Goal: Task Accomplishment & Management: Manage account settings

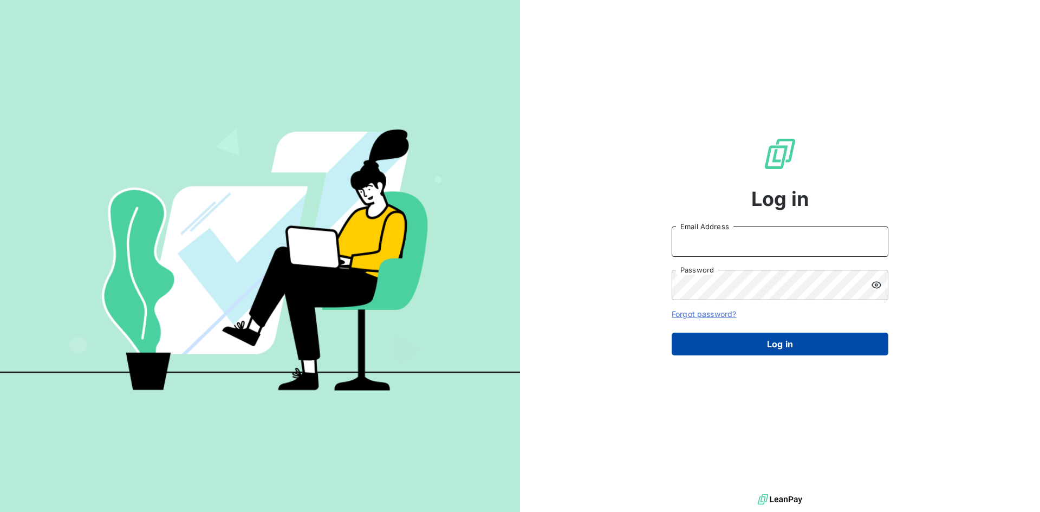
type input "[PERSON_NAME][EMAIL_ADDRESS][DOMAIN_NAME]"
click at [728, 344] on button "Log in" at bounding box center [780, 344] width 217 height 23
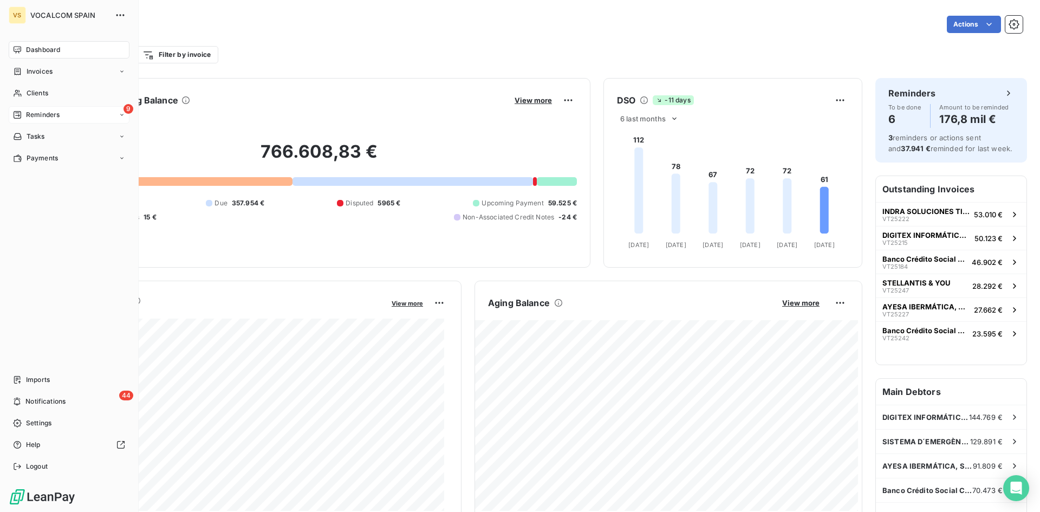
click at [18, 114] on icon at bounding box center [17, 115] width 9 height 9
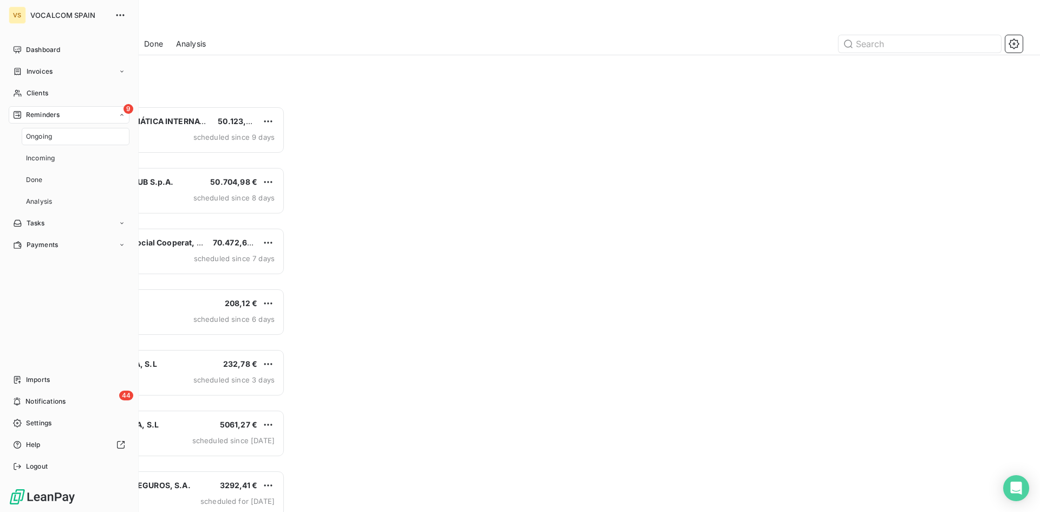
scroll to position [398, 225]
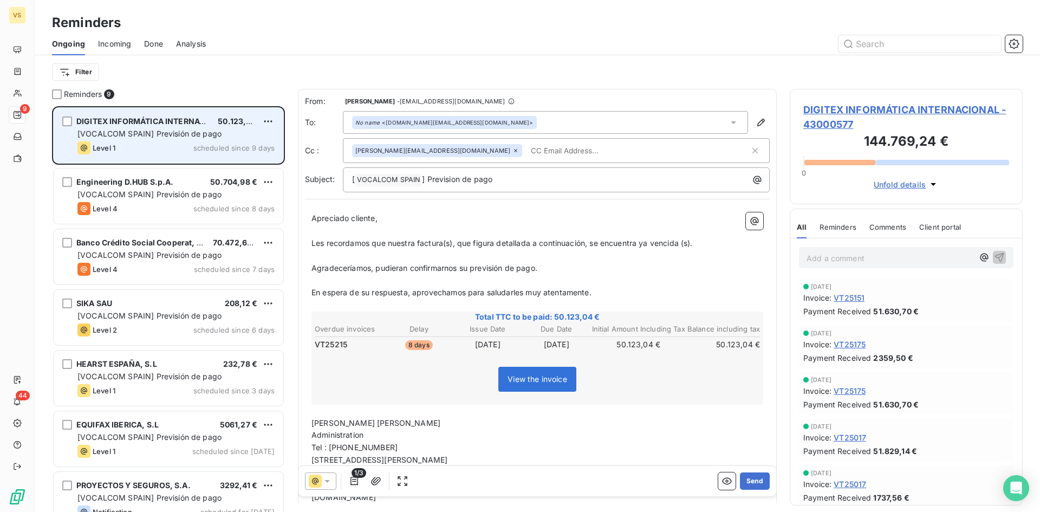
click at [183, 148] on div "Level 1 scheduled since 9 days" at bounding box center [175, 147] width 197 height 13
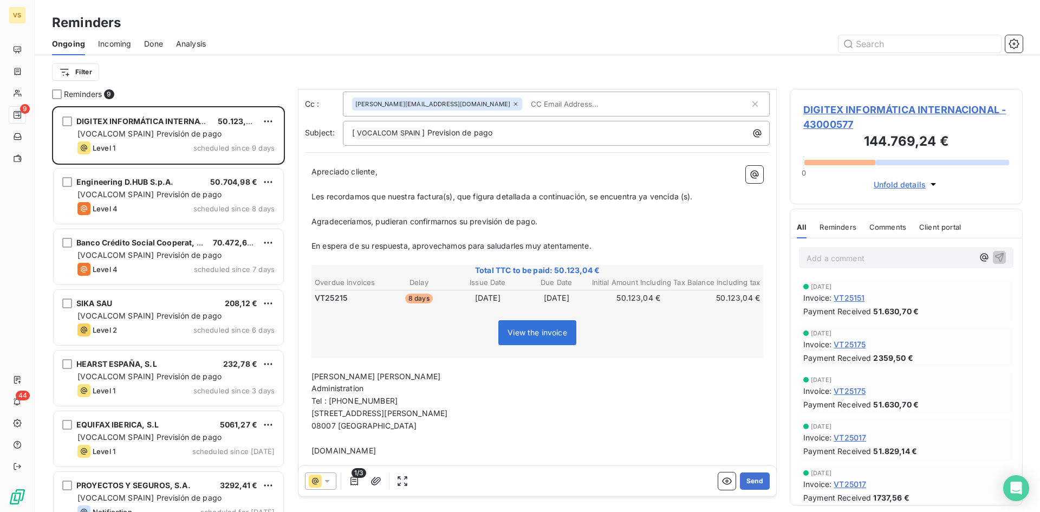
scroll to position [83, 0]
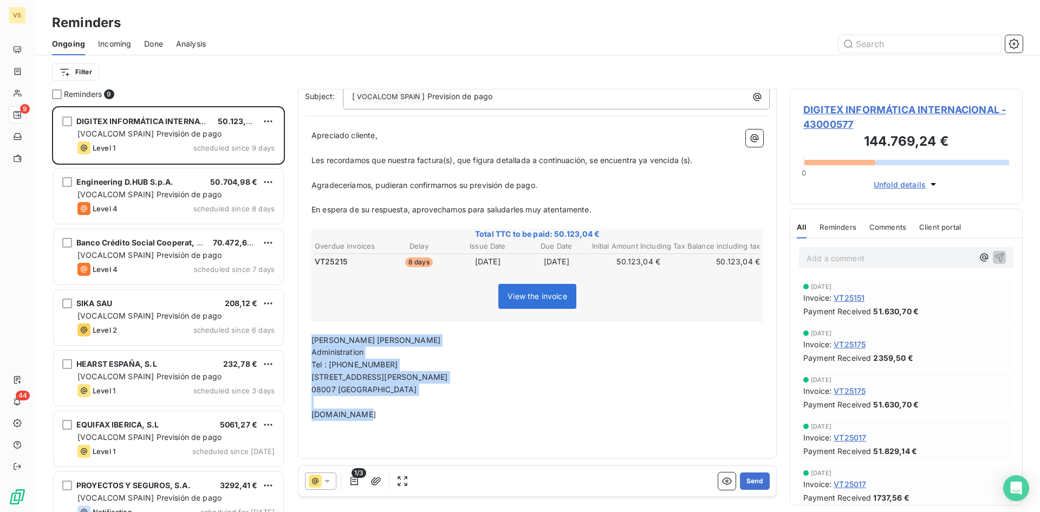
drag, startPoint x: 316, startPoint y: 341, endPoint x: 396, endPoint y: 410, distance: 105.7
click at [396, 410] on div "Apreciado cliente, ﻿ Les recordamos que nuestra factura(s), que figura detallad…" at bounding box center [538, 287] width 452 height 316
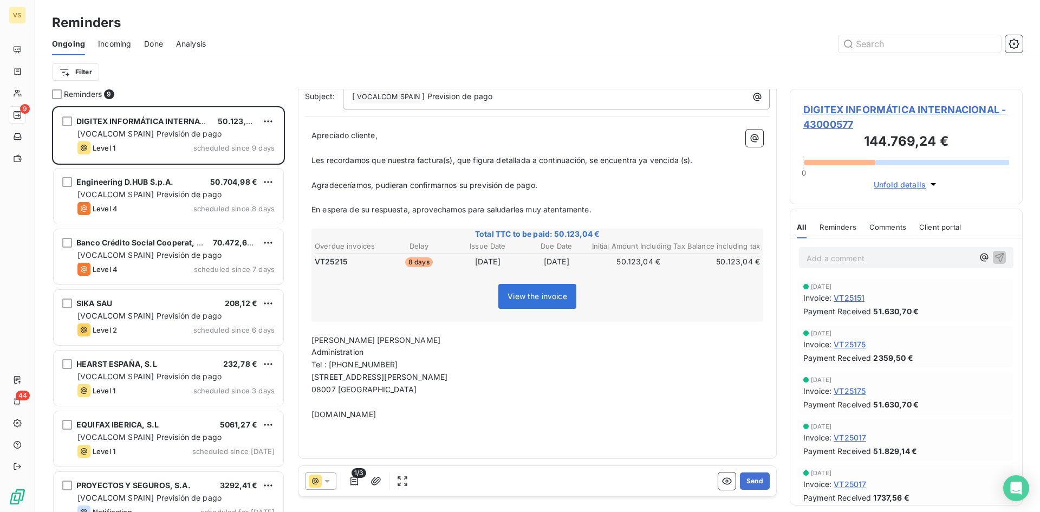
click at [407, 451] on div "Apreciado cliente, ﻿ Les recordamos que nuestra factura(s), que figura detallad…" at bounding box center [537, 287] width 465 height 329
drag, startPoint x: 368, startPoint y: 353, endPoint x: 312, endPoint y: 335, distance: 58.6
click at [312, 335] on div "Apreciado cliente, ﻿ Les recordamos que nuestra factura(s), que figura detallad…" at bounding box center [538, 287] width 452 height 316
click at [745, 479] on button "Send" at bounding box center [755, 480] width 30 height 17
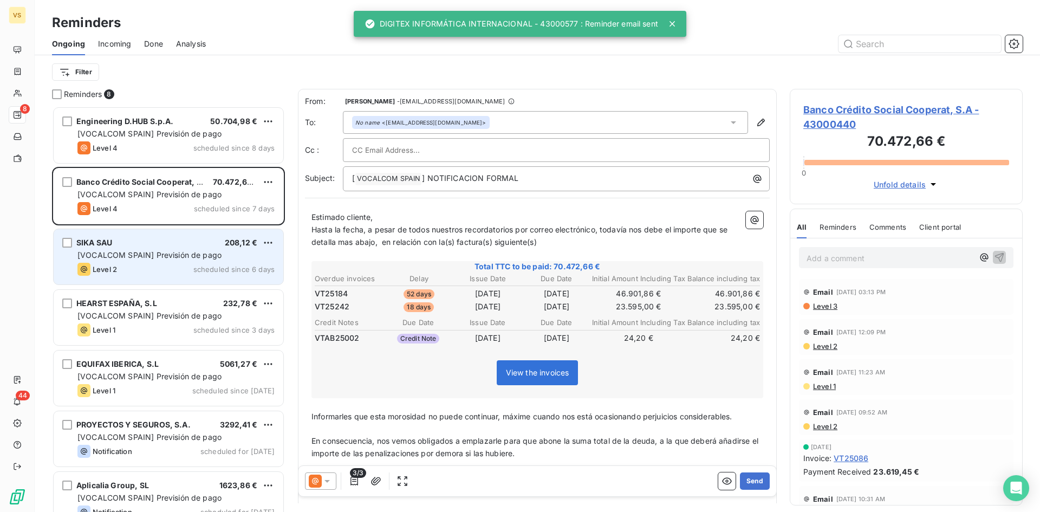
click at [176, 269] on div "Level 2 scheduled since 6 days" at bounding box center [175, 269] width 197 height 13
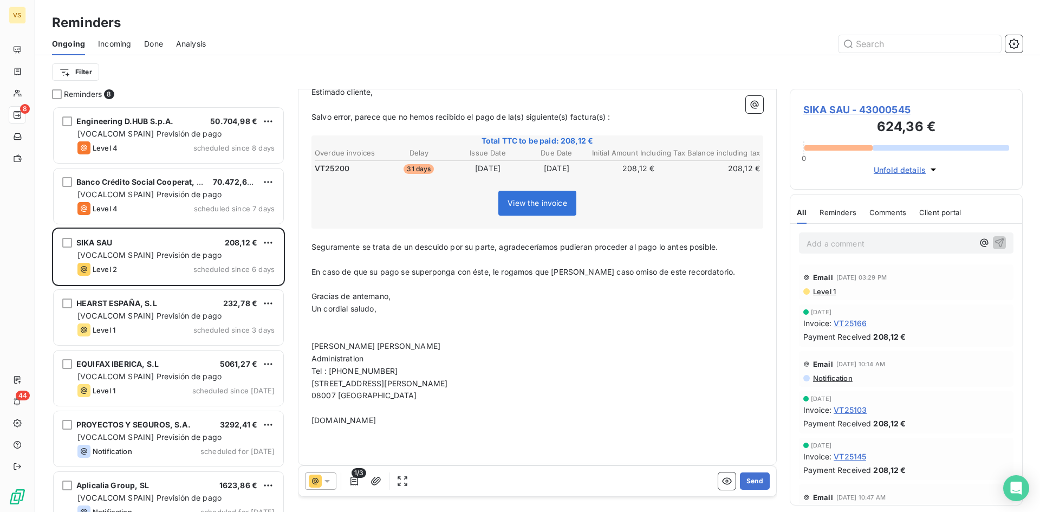
scroll to position [145, 0]
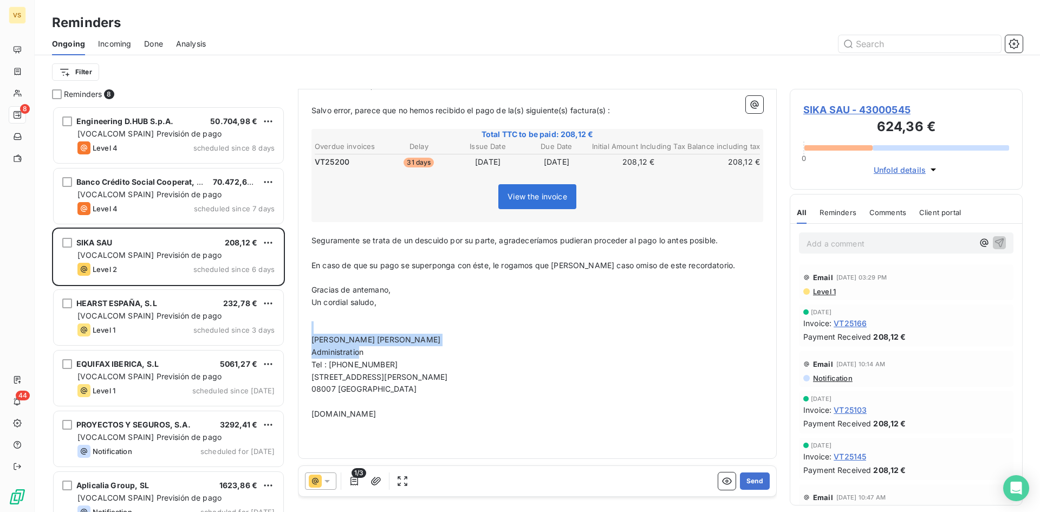
drag, startPoint x: 360, startPoint y: 351, endPoint x: 311, endPoint y: 333, distance: 52.3
click at [311, 333] on div "﻿ Estimado cliente, ﻿ Salvo error, parece que no hemos recibido el pago de la(s…" at bounding box center [537, 256] width 465 height 391
click at [341, 343] on span "Mari Carmen MONTES" at bounding box center [376, 339] width 129 height 9
drag, startPoint x: 362, startPoint y: 352, endPoint x: 314, endPoint y: 340, distance: 49.3
click at [314, 340] on div "﻿ Estimado cliente, ﻿ Salvo error, parece que no hemos recibido el pago de la(s…" at bounding box center [538, 256] width 452 height 378
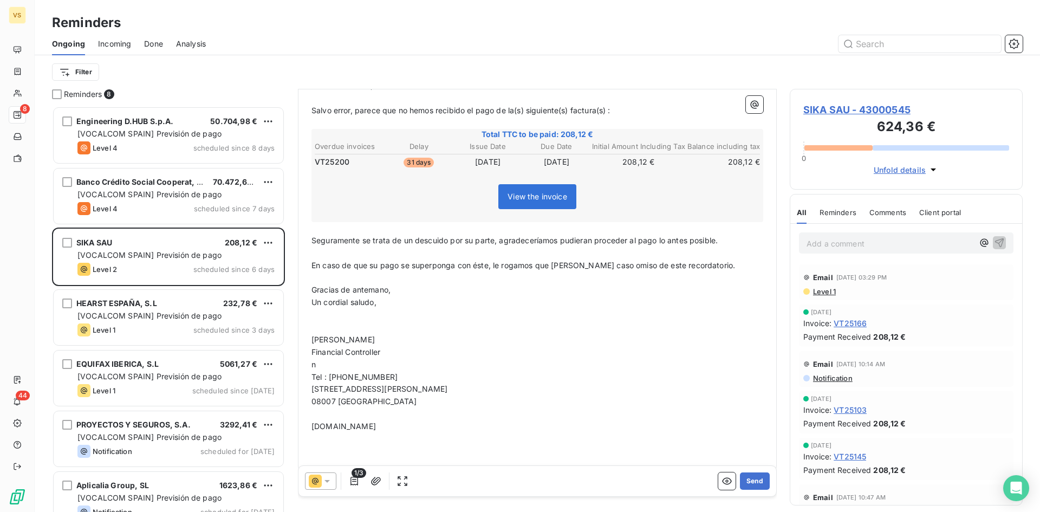
click at [392, 351] on p "Financial Controller" at bounding box center [538, 352] width 452 height 12
click at [745, 482] on button "Send" at bounding box center [755, 480] width 30 height 17
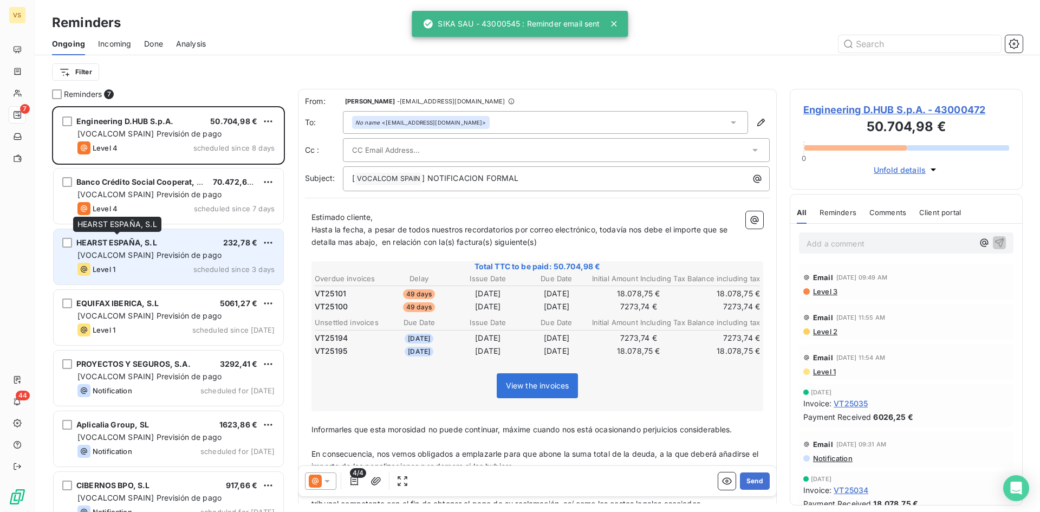
click at [127, 247] on span "HEARST ESPAÑA, S.L" at bounding box center [116, 242] width 81 height 9
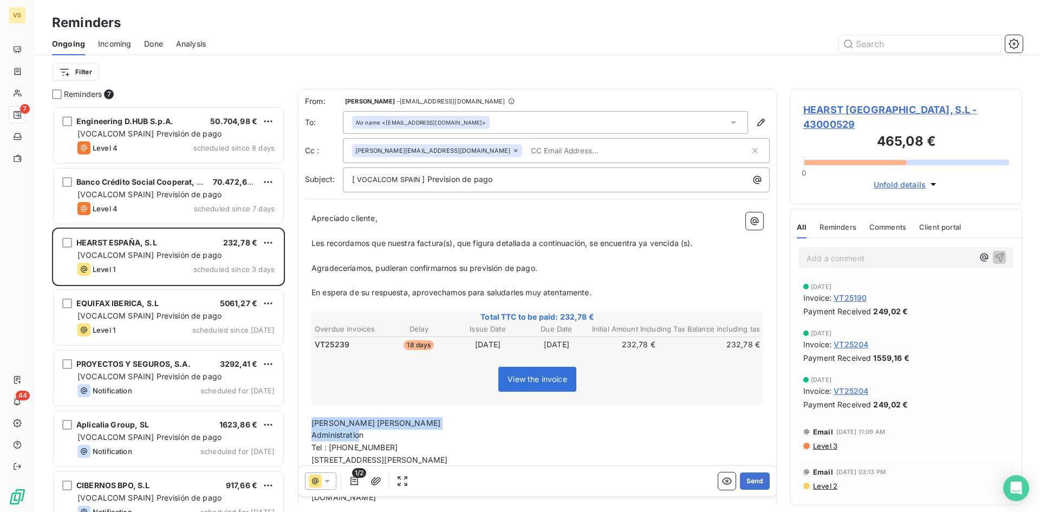
drag, startPoint x: 358, startPoint y: 433, endPoint x: 310, endPoint y: 421, distance: 48.6
click at [310, 421] on div "Apreciado cliente, ﻿ Les recordamos que nuestra factura(s), que figura detallad…" at bounding box center [537, 370] width 465 height 329
drag, startPoint x: 366, startPoint y: 433, endPoint x: 307, endPoint y: 420, distance: 60.4
click at [307, 420] on div "Apreciado cliente, ﻿ Les recordamos que nuestra factura(s), que figura detallad…" at bounding box center [537, 370] width 465 height 329
click at [747, 483] on button "Send" at bounding box center [755, 480] width 30 height 17
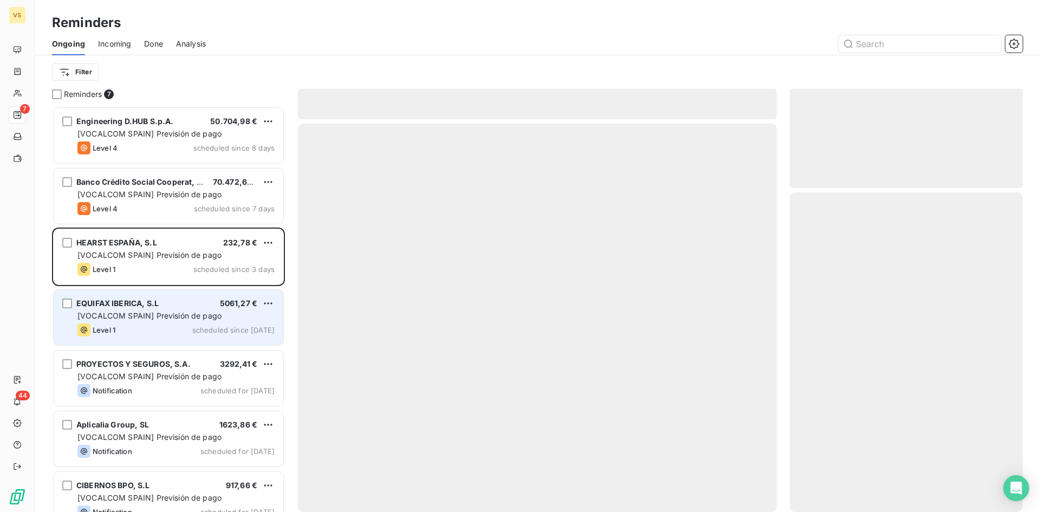
click at [115, 324] on div "Level 1" at bounding box center [96, 329] width 38 height 13
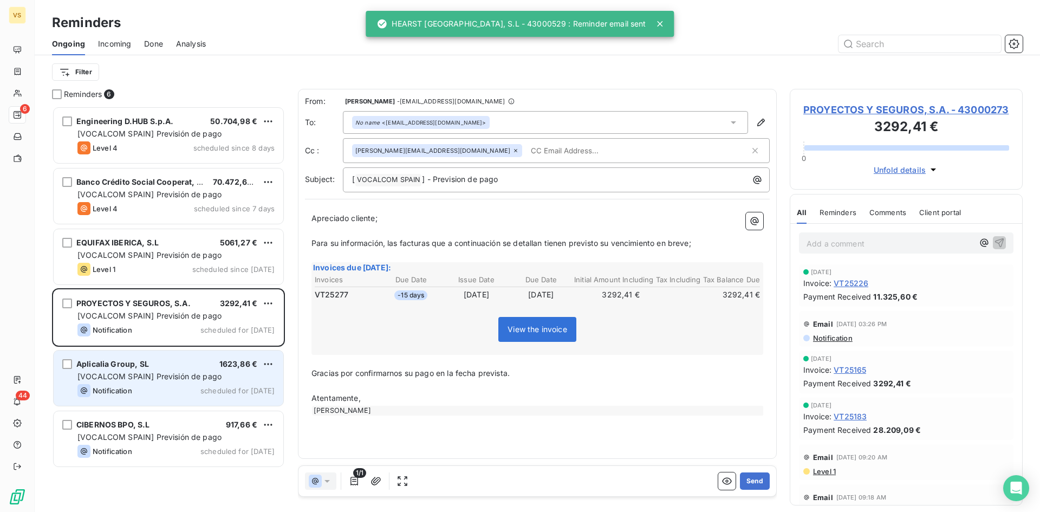
scroll to position [398, 225]
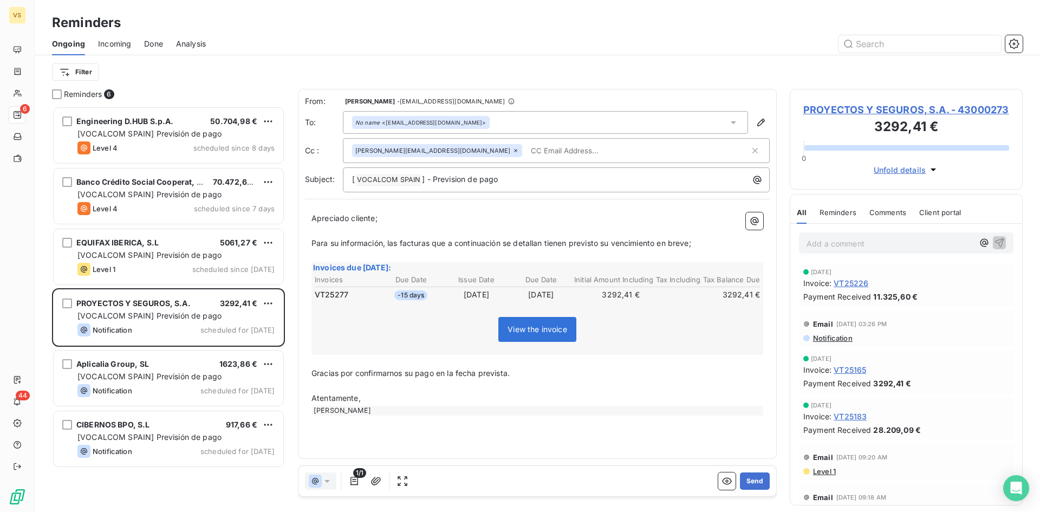
click at [390, 417] on div "Apreciado cliente; ﻿ Para su información, las facturas que a continuación se de…" at bounding box center [537, 314] width 465 height 216
click at [372, 412] on div "Crespo Nuria" at bounding box center [538, 411] width 452 height 10
click at [360, 407] on div "Crespo Nuria" at bounding box center [538, 411] width 452 height 10
click at [360, 412] on div "Crespo Nuria" at bounding box center [538, 411] width 452 height 10
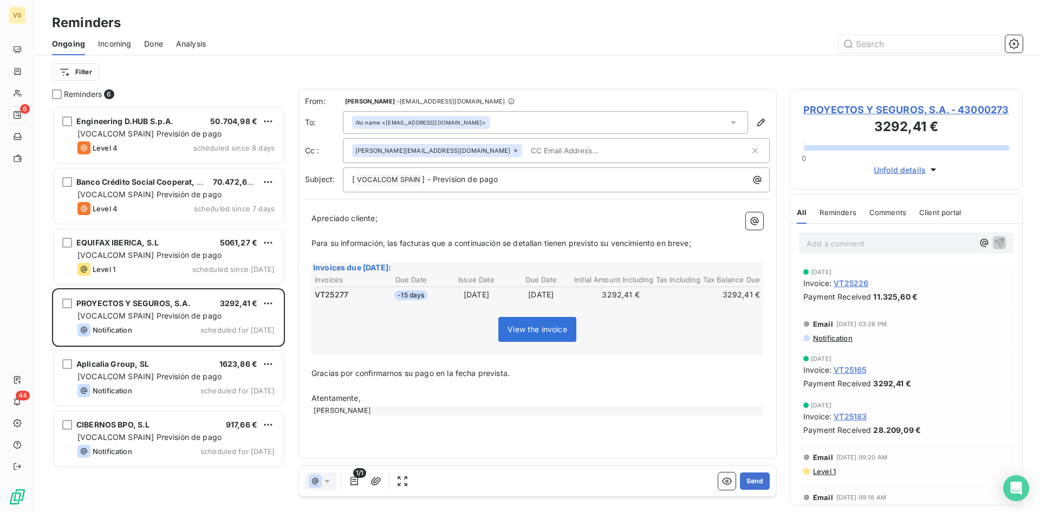
click at [362, 410] on div "Crespo Nuria" at bounding box center [538, 411] width 452 height 10
click at [760, 482] on button "Send" at bounding box center [755, 480] width 30 height 17
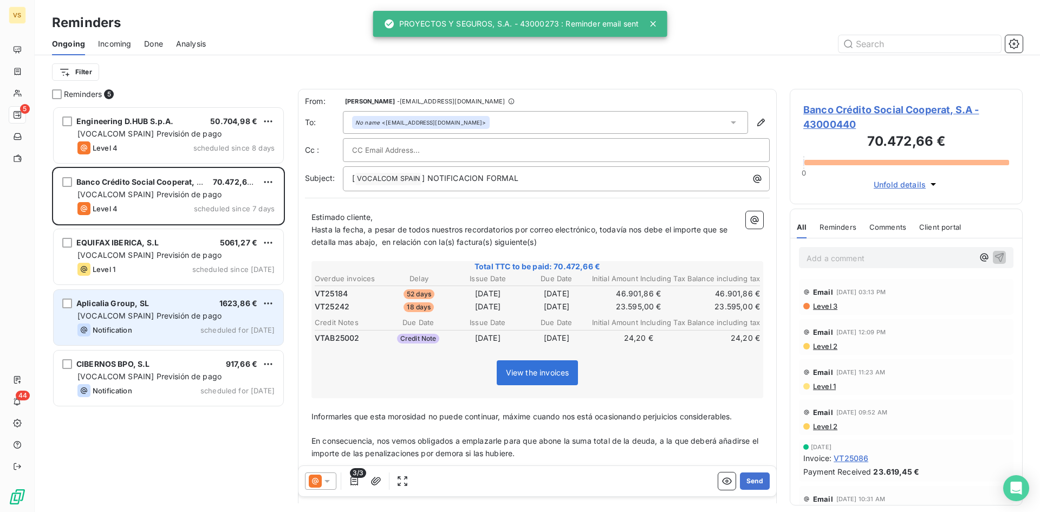
click at [147, 314] on span "[VOCALCOM SPAIN] Previsión de pago" at bounding box center [149, 315] width 144 height 9
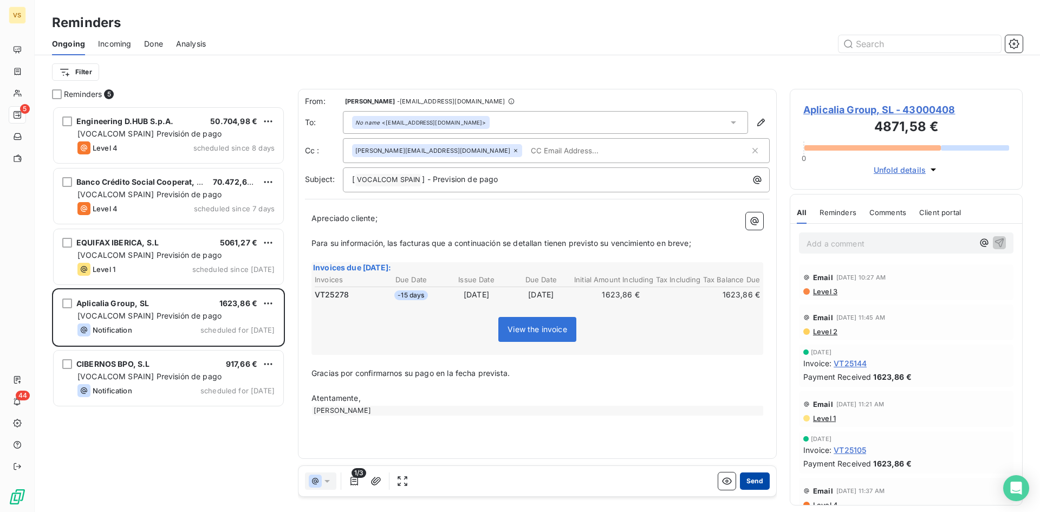
click at [754, 483] on button "Send" at bounding box center [755, 480] width 30 height 17
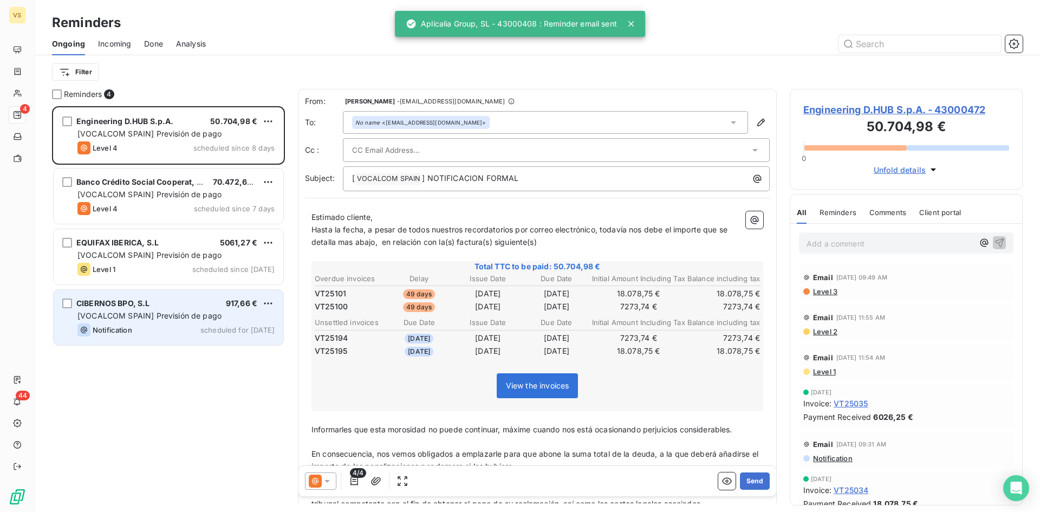
click at [140, 325] on div "Notification scheduled for today" at bounding box center [175, 329] width 197 height 13
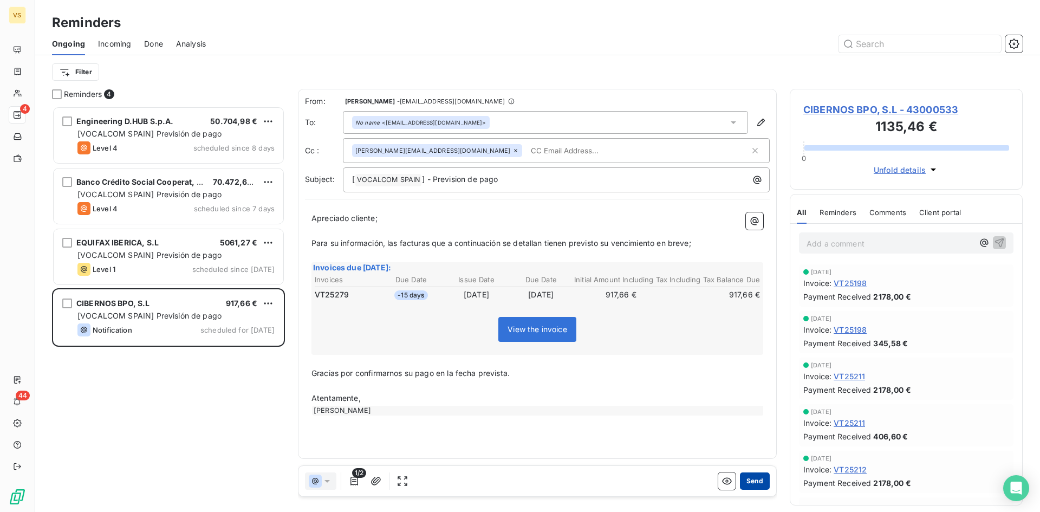
click at [749, 478] on button "Send" at bounding box center [755, 480] width 30 height 17
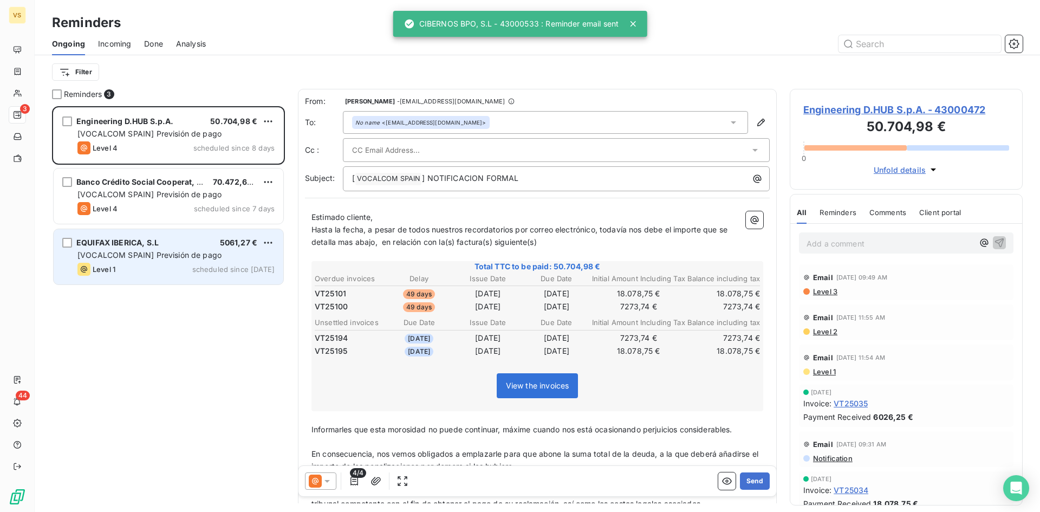
click at [192, 266] on span "scheduled since yesterday" at bounding box center [233, 269] width 82 height 9
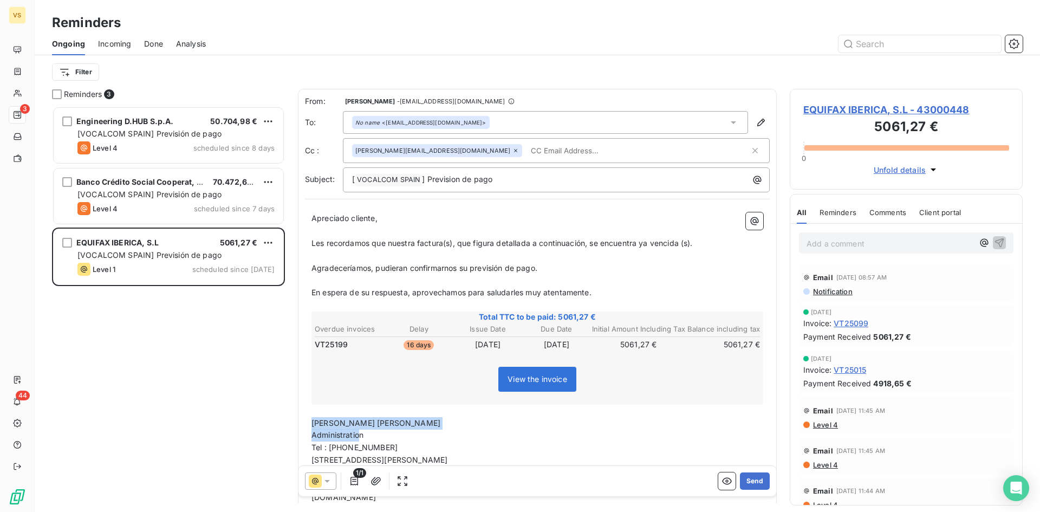
drag, startPoint x: 362, startPoint y: 437, endPoint x: 310, endPoint y: 421, distance: 54.3
click at [310, 421] on div "Apreciado cliente, ﻿ Les recordamos que nuestra factura(s), que figura detallad…" at bounding box center [537, 370] width 465 height 329
click at [372, 439] on p "Administration" at bounding box center [538, 435] width 452 height 12
drag, startPoint x: 371, startPoint y: 437, endPoint x: 312, endPoint y: 424, distance: 60.5
click at [312, 424] on div "Apreciado cliente, ﻿ Les recordamos que nuestra factura(s), que figura detallad…" at bounding box center [538, 370] width 452 height 316
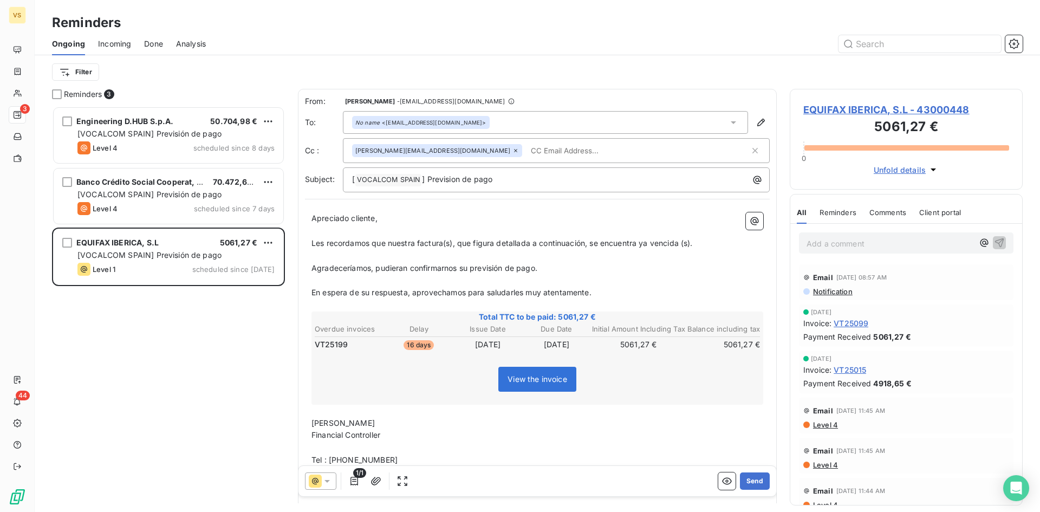
click at [393, 437] on p "Financial Controller" at bounding box center [538, 435] width 452 height 12
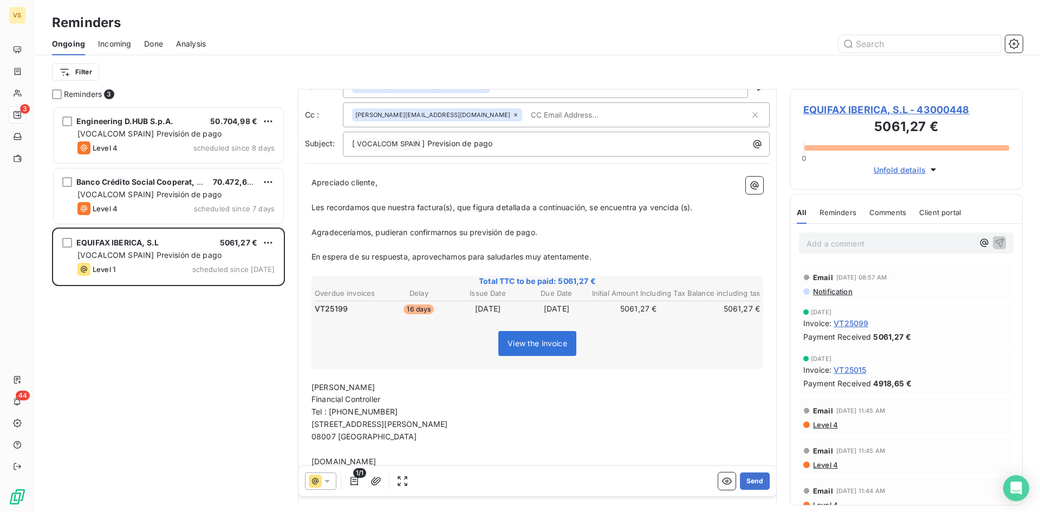
scroll to position [83, 0]
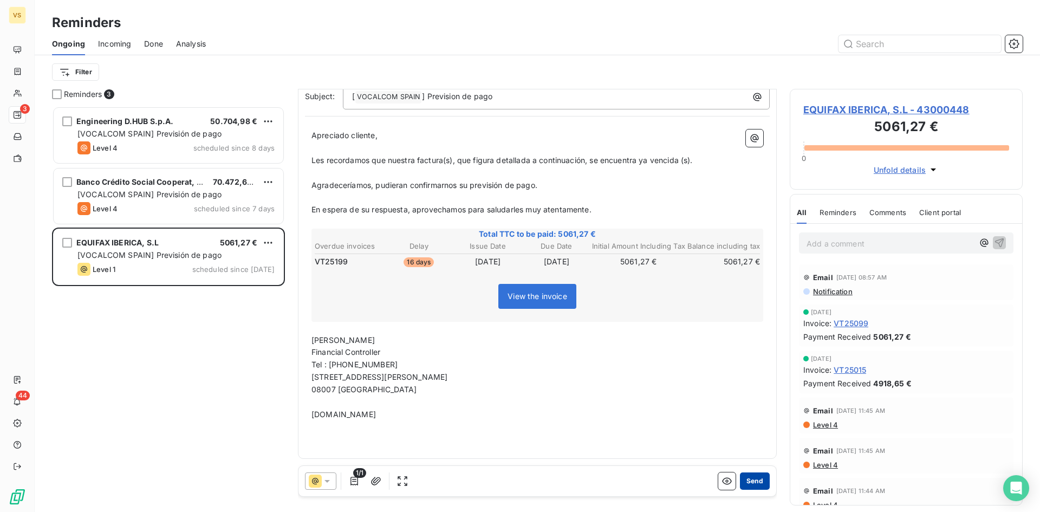
click at [743, 478] on button "Send" at bounding box center [755, 480] width 30 height 17
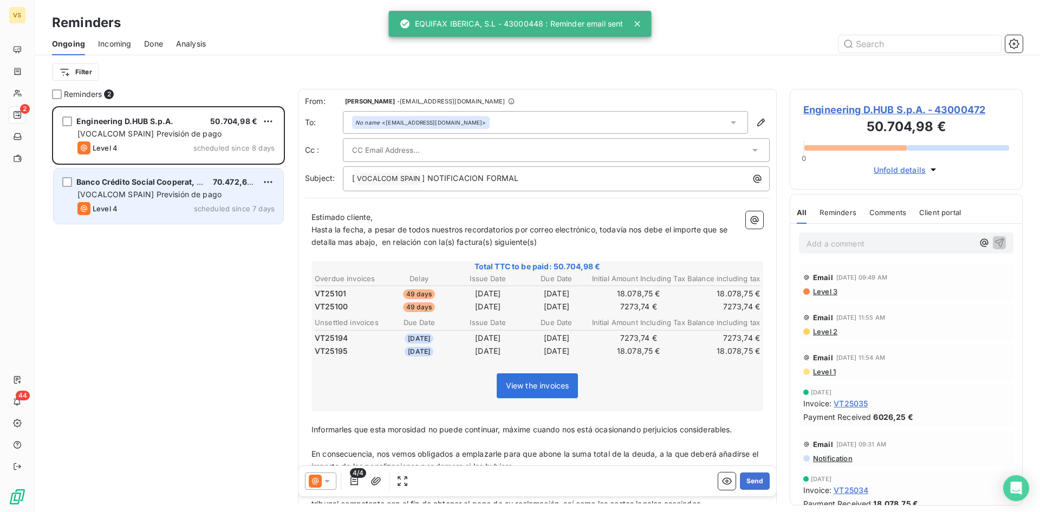
click at [109, 204] on span "Level 4" at bounding box center [105, 208] width 25 height 9
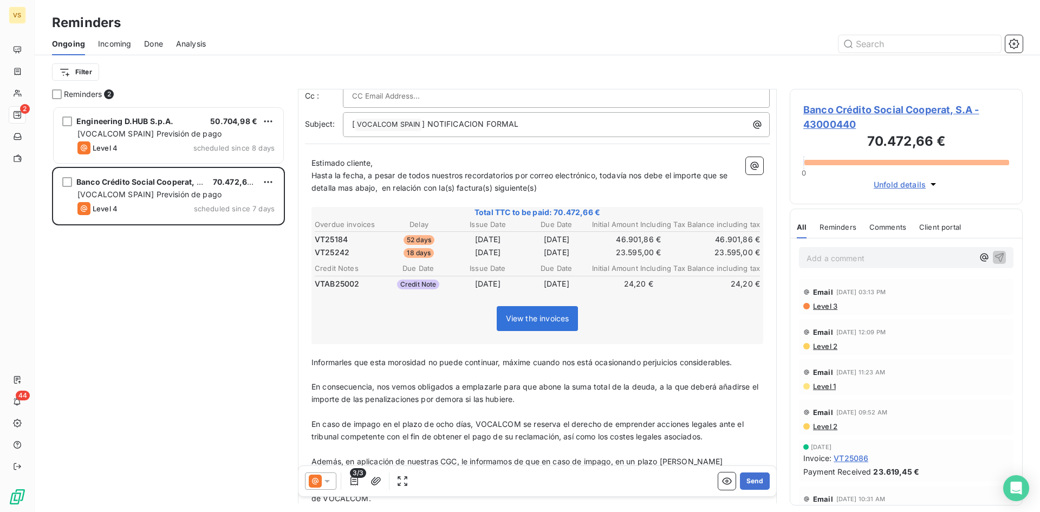
scroll to position [217, 0]
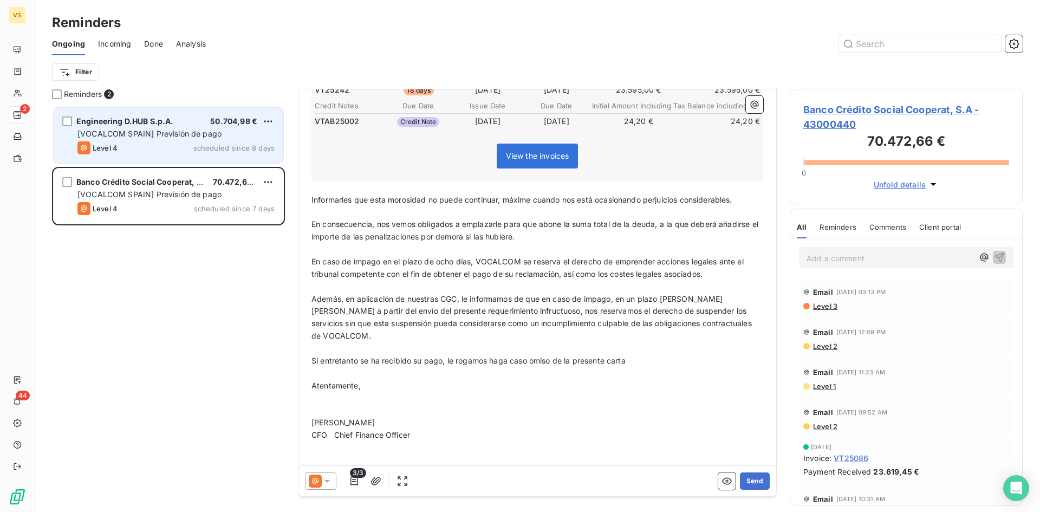
click at [199, 152] on div "Level 4 scheduled since 8 days" at bounding box center [175, 147] width 197 height 13
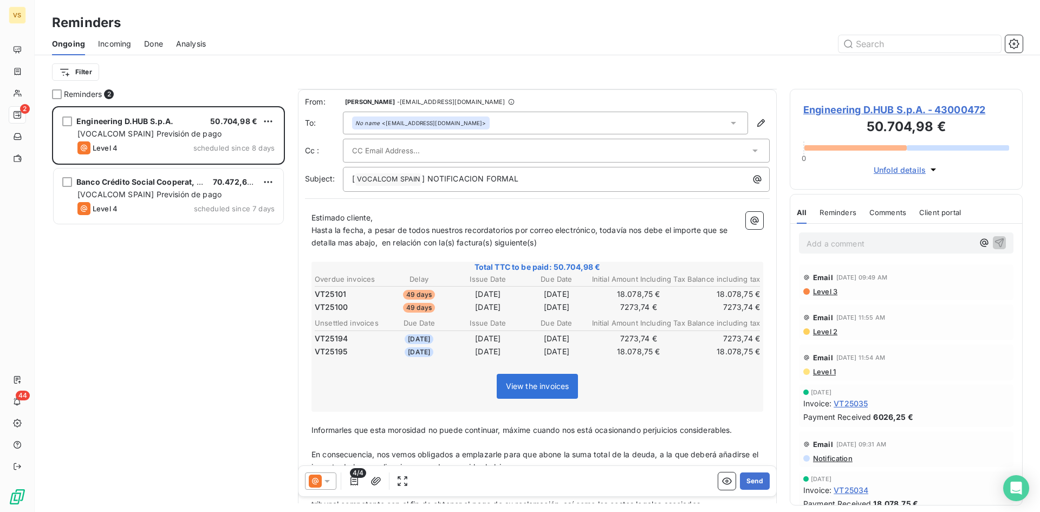
scroll to position [239, 0]
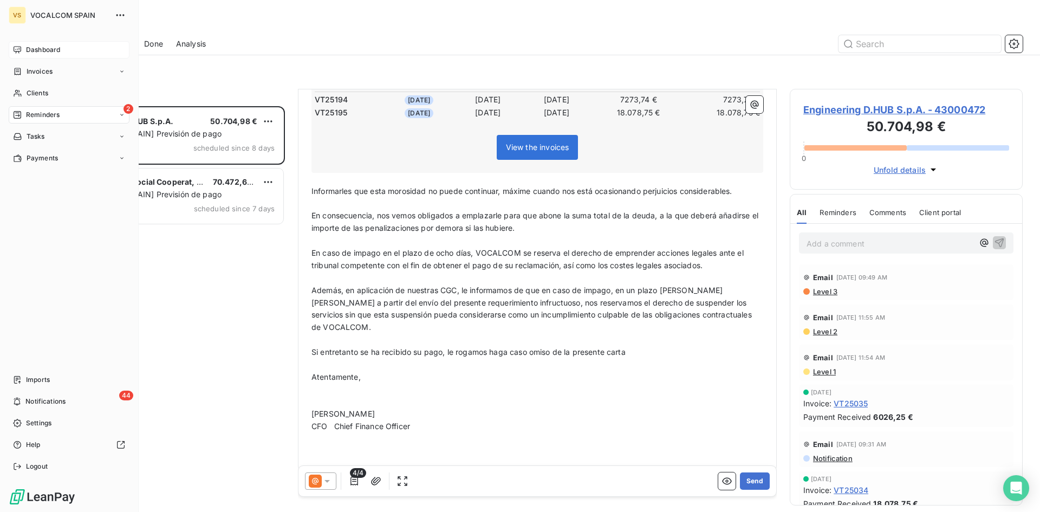
click at [49, 49] on span "Dashboard" at bounding box center [43, 50] width 34 height 10
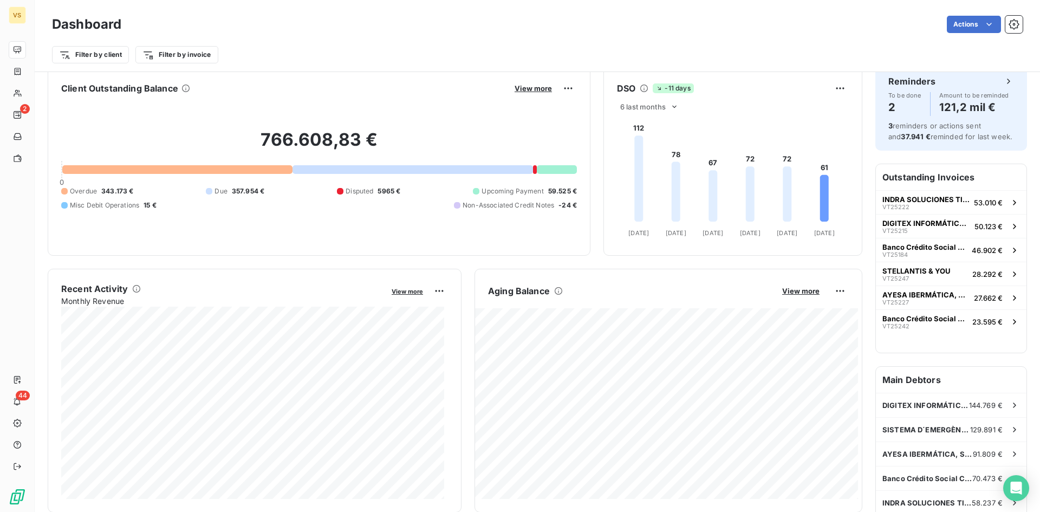
scroll to position [2, 0]
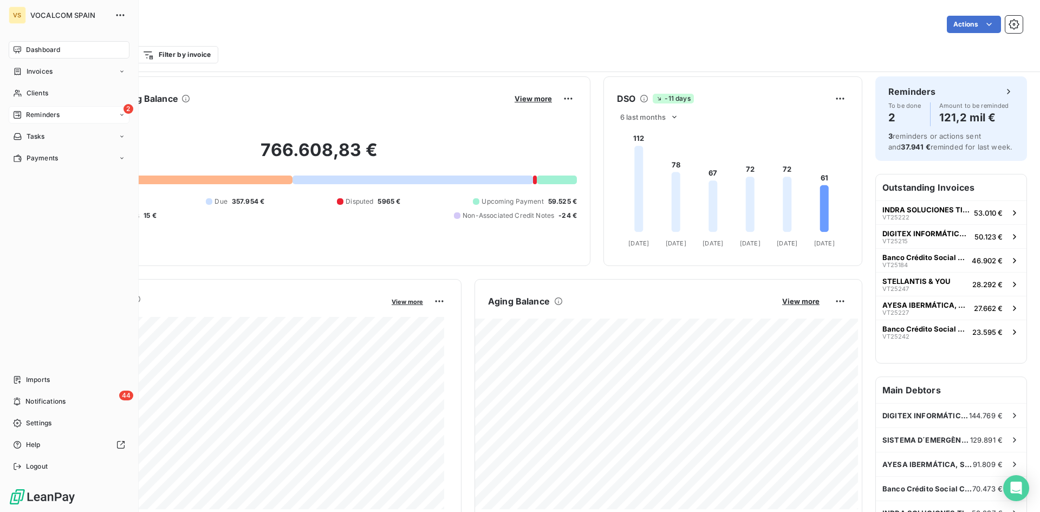
click at [47, 119] on span "Reminders" at bounding box center [43, 115] width 34 height 10
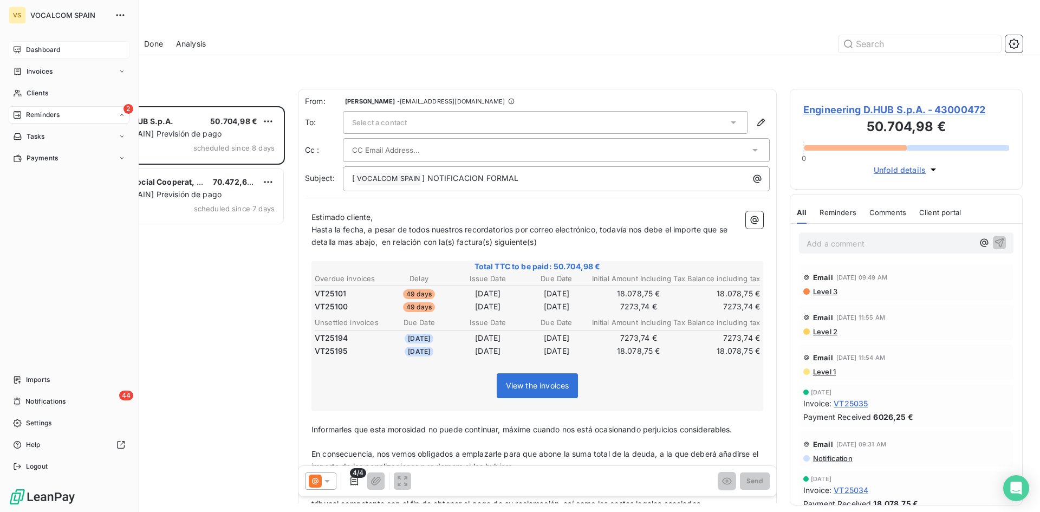
scroll to position [398, 225]
click at [35, 67] on span "Invoices" at bounding box center [40, 72] width 26 height 10
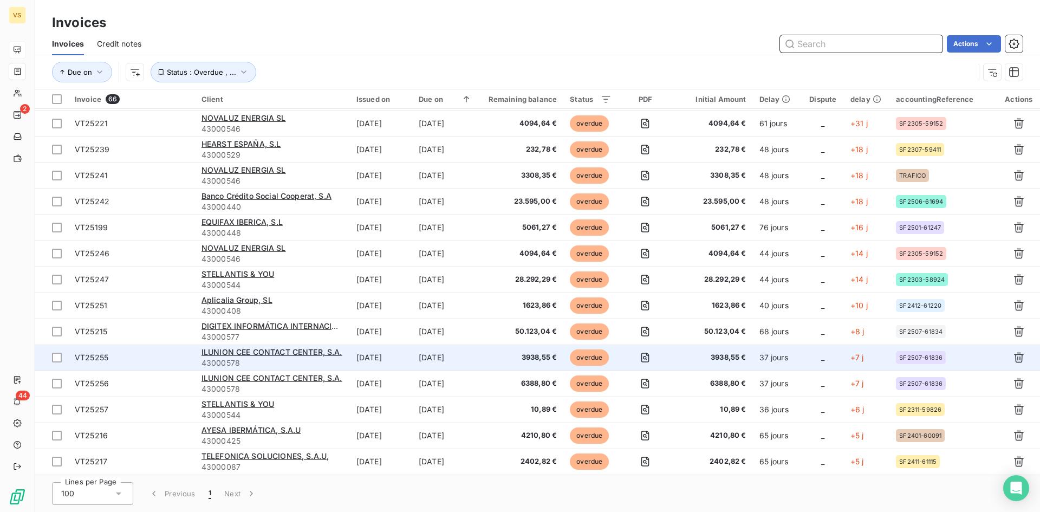
scroll to position [325, 0]
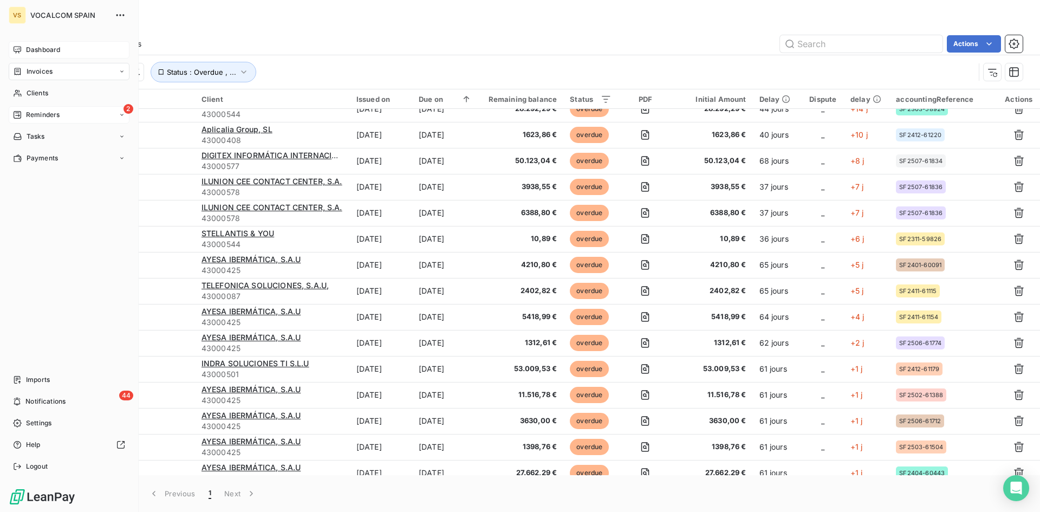
click at [20, 110] on div "Reminders" at bounding box center [36, 115] width 47 height 10
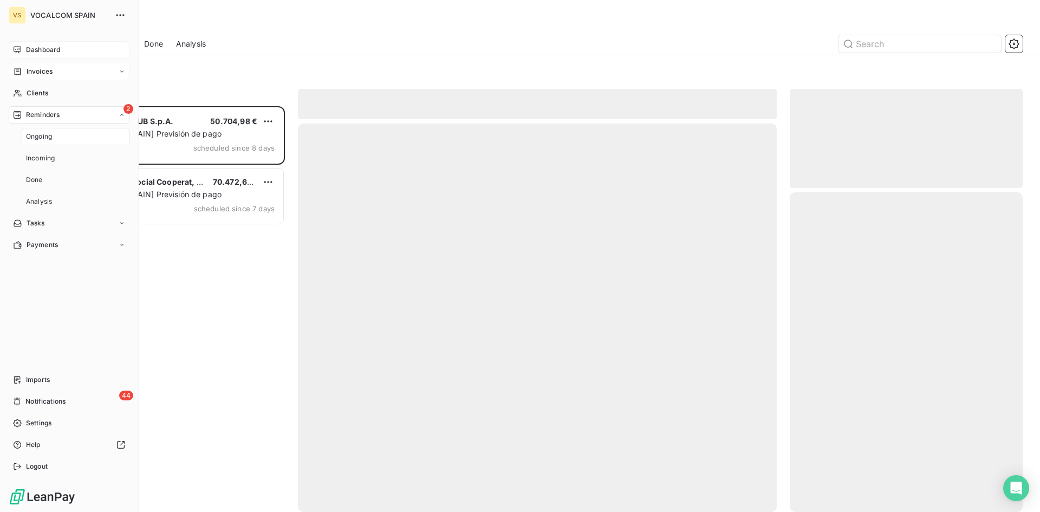
scroll to position [398, 225]
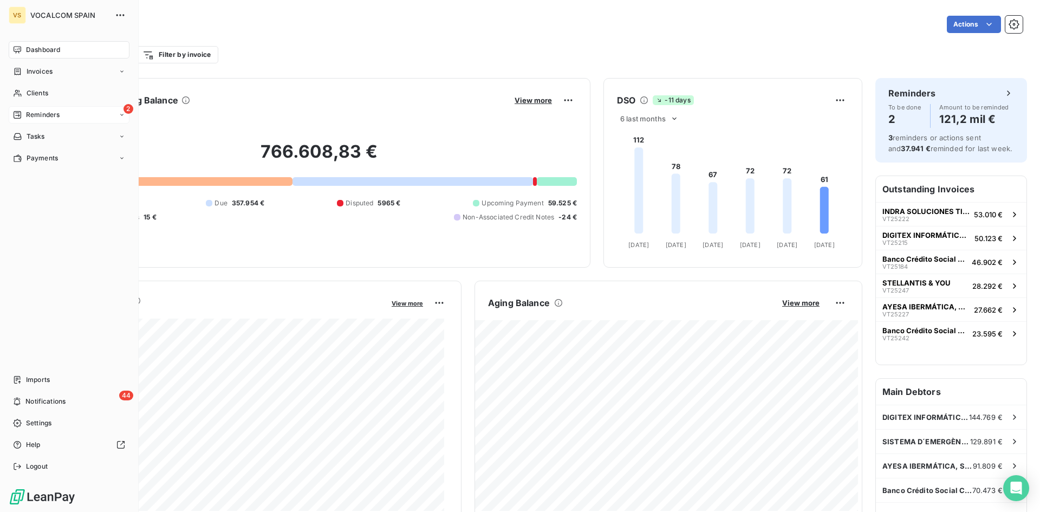
click at [27, 113] on span "Reminders" at bounding box center [43, 115] width 34 height 10
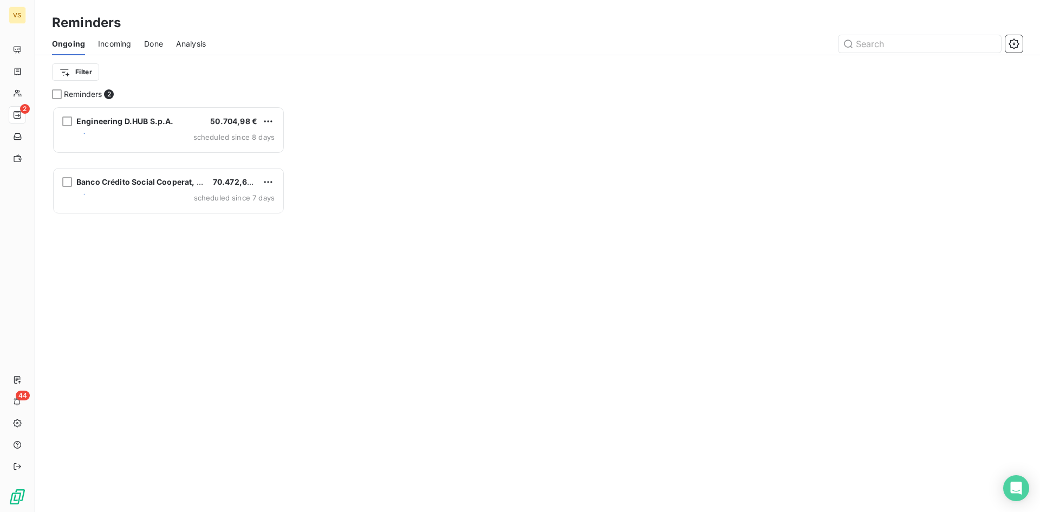
scroll to position [398, 225]
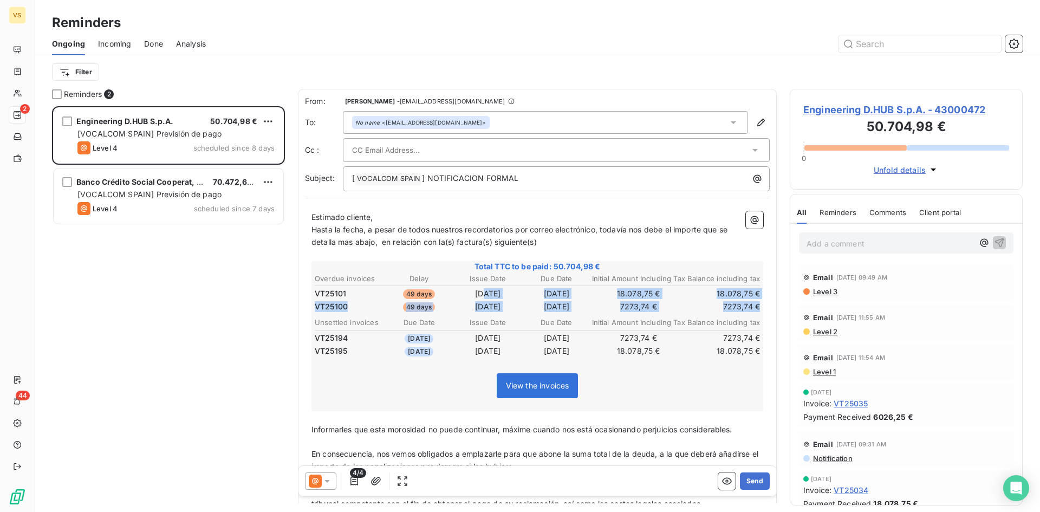
drag, startPoint x: 472, startPoint y: 297, endPoint x: 751, endPoint y: 302, distance: 279.1
click at [751, 302] on tbody "VT25101 49 days [DATE] [DATE] 18.078,75 € 18.078,75 € VT25100 49 days [DATE] [D…" at bounding box center [537, 299] width 446 height 28
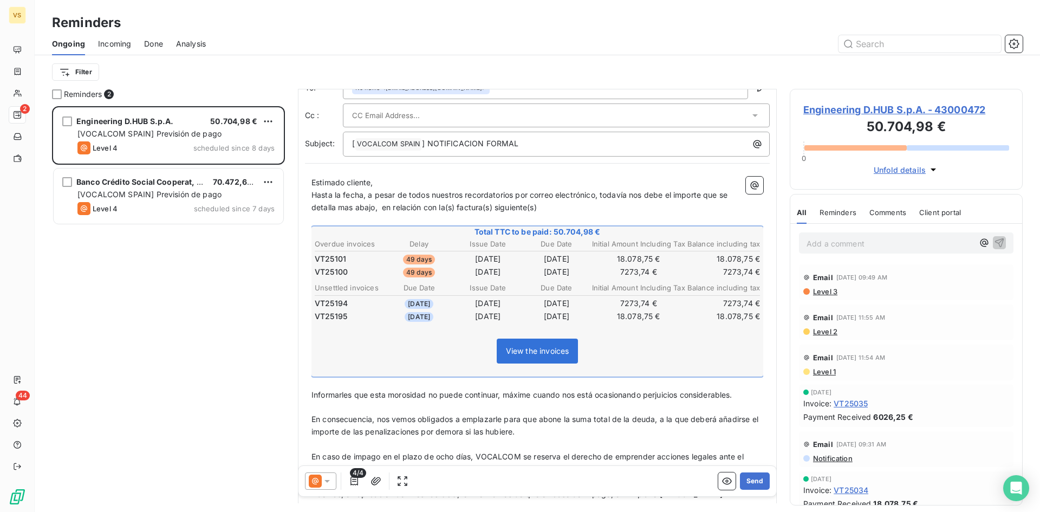
scroll to position [0, 0]
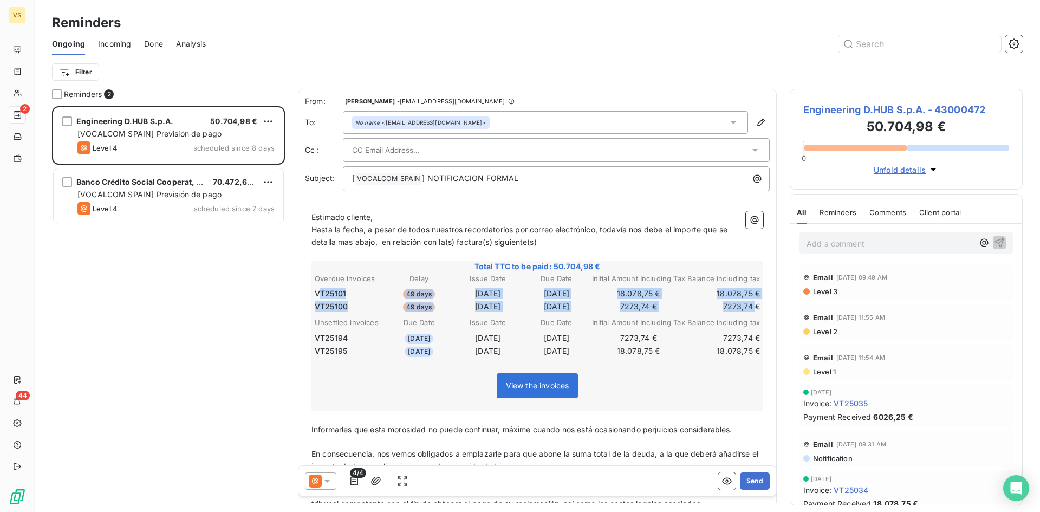
drag, startPoint x: 326, startPoint y: 295, endPoint x: 748, endPoint y: 309, distance: 422.8
click at [748, 309] on tbody "VT25101 49 days [DATE] [DATE] 18.078,75 € 18.078,75 € VT25100 49 days [DATE] [D…" at bounding box center [537, 299] width 446 height 28
drag, startPoint x: 375, startPoint y: 301, endPoint x: 444, endPoint y: 310, distance: 69.0
click at [444, 310] on tr "VT25100 49 days [DATE] [DATE] 7273,74 € 7273,74 €" at bounding box center [537, 307] width 446 height 12
drag, startPoint x: 436, startPoint y: 334, endPoint x: 663, endPoint y: 349, distance: 227.5
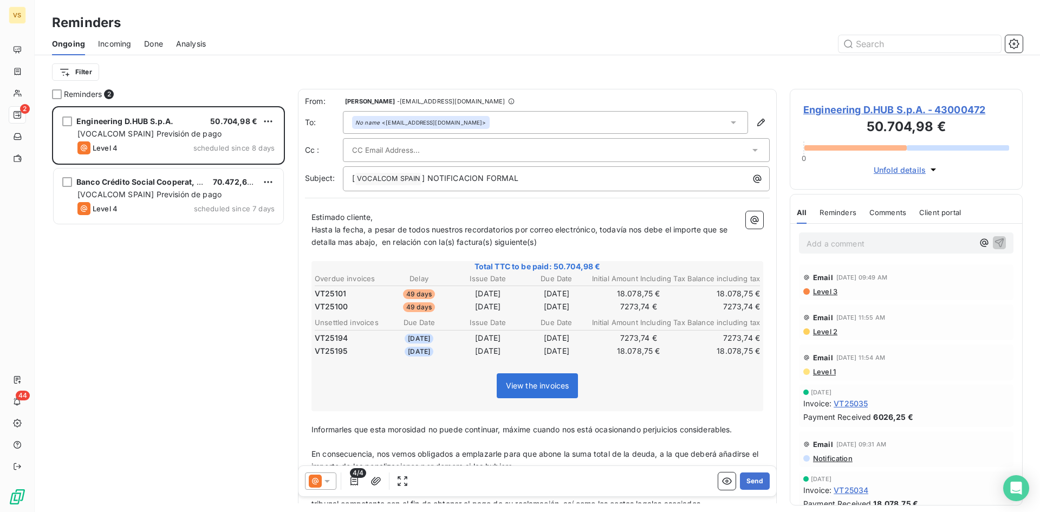
click at [663, 349] on tbody "VT25194 [DATE] [DATE] [DATE] 7273,74 € 7273,74 € VT25195 [DATE] [DATE] [DATE] 1…" at bounding box center [537, 343] width 446 height 28
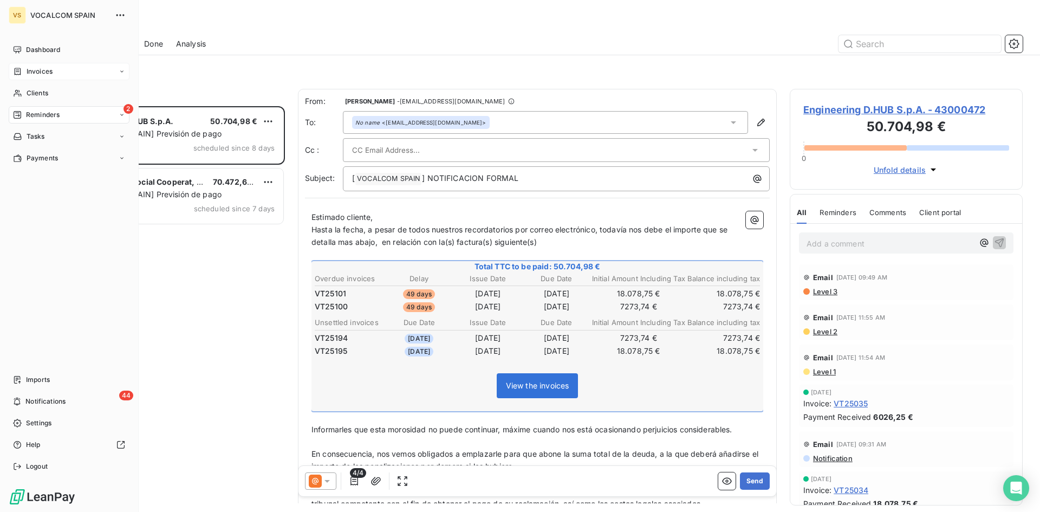
click at [20, 71] on icon at bounding box center [17, 71] width 9 height 9
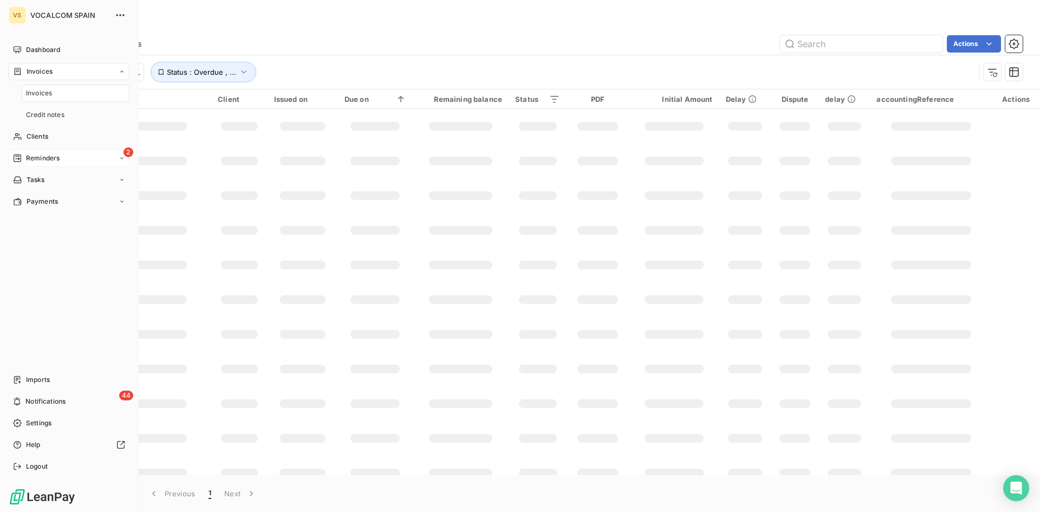
click at [37, 98] on div "Invoices" at bounding box center [76, 93] width 108 height 17
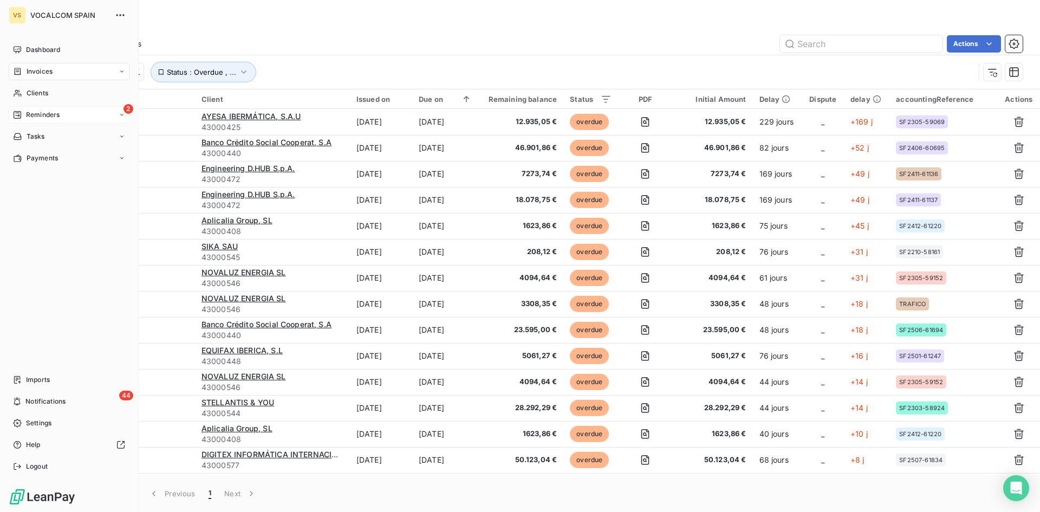
click at [35, 118] on span "Reminders" at bounding box center [43, 115] width 34 height 10
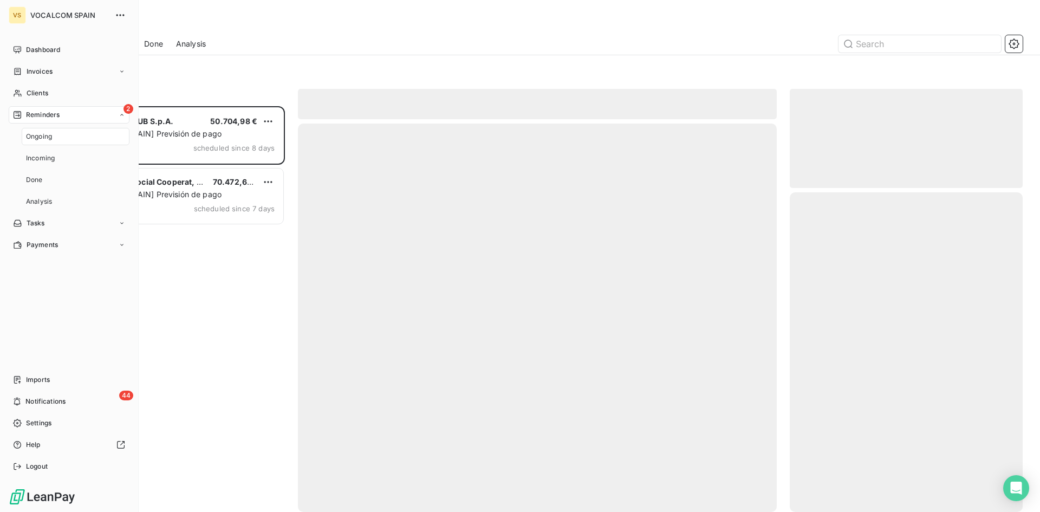
scroll to position [398, 225]
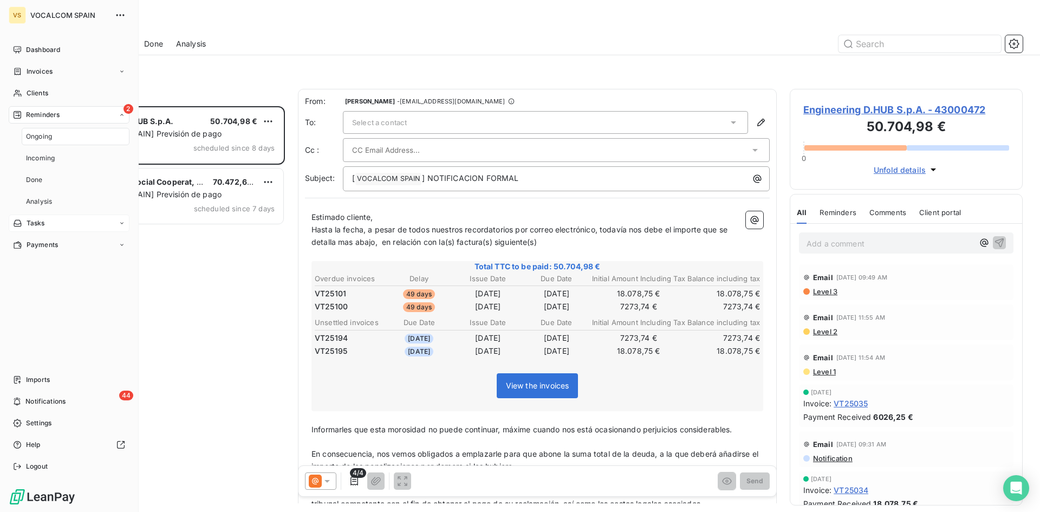
click at [34, 223] on span "Tasks" at bounding box center [36, 223] width 18 height 10
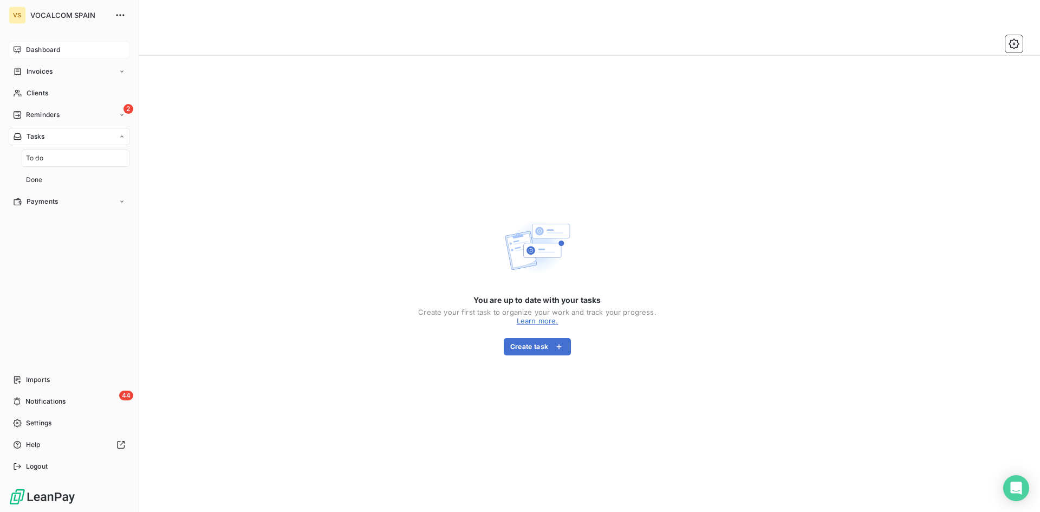
click at [58, 47] on span "Dashboard" at bounding box center [43, 50] width 34 height 10
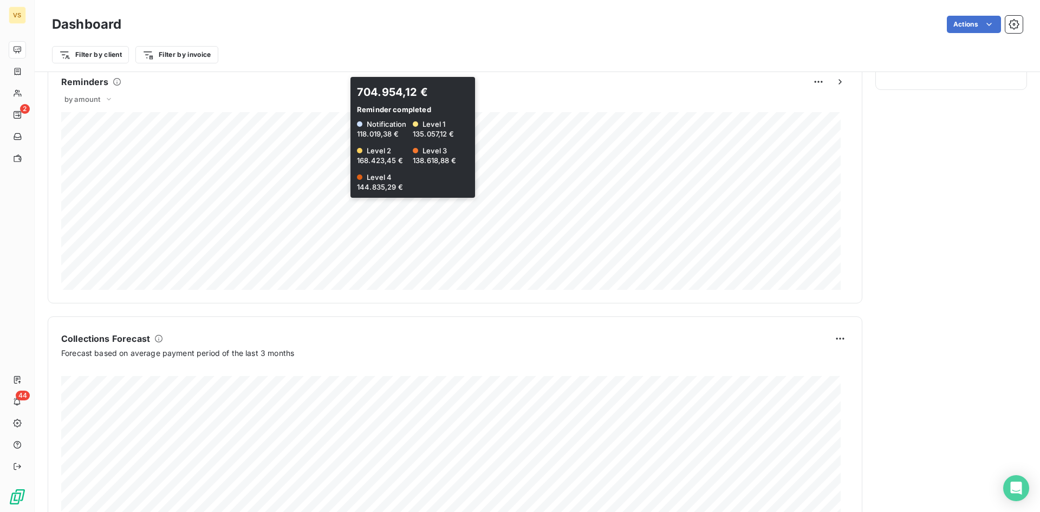
scroll to position [544, 0]
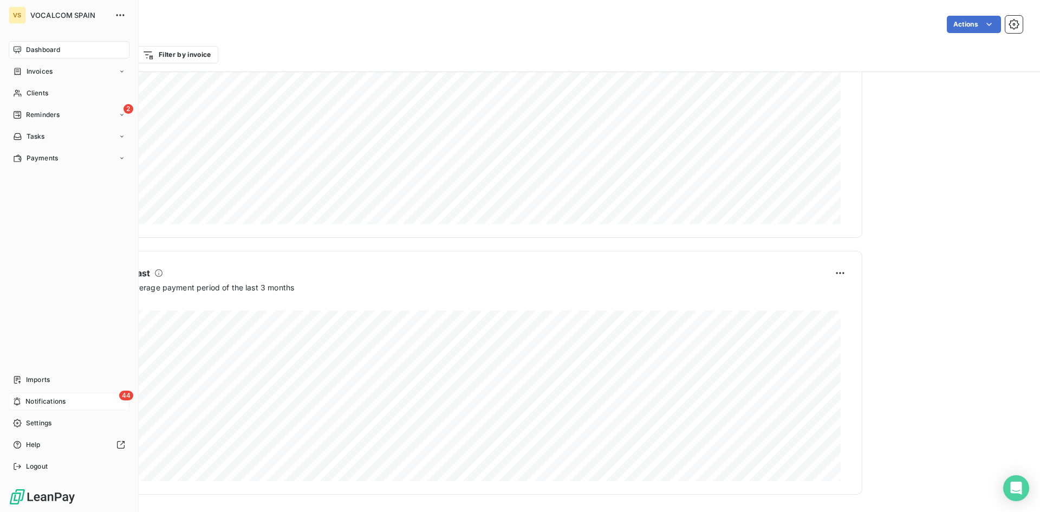
click at [23, 396] on div "44 Notifications" at bounding box center [69, 401] width 121 height 17
